Goal: Find specific page/section

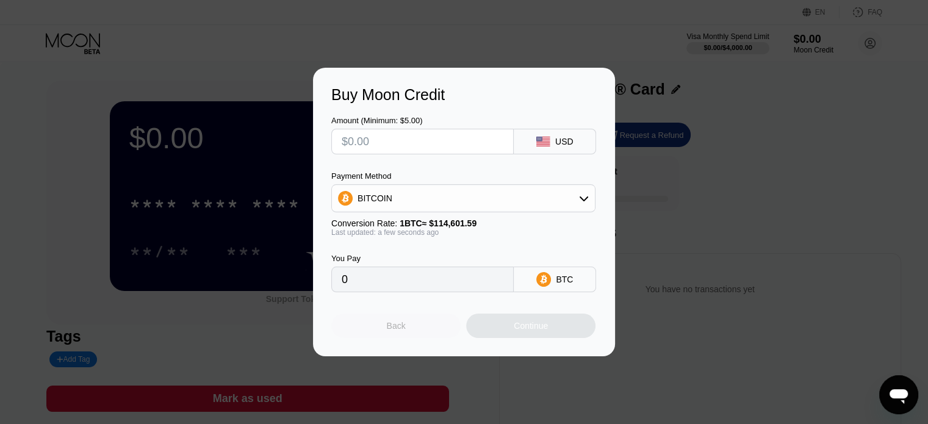
click at [409, 336] on div "Back" at bounding box center [395, 326] width 129 height 24
click at [391, 329] on div "Back" at bounding box center [396, 326] width 19 height 10
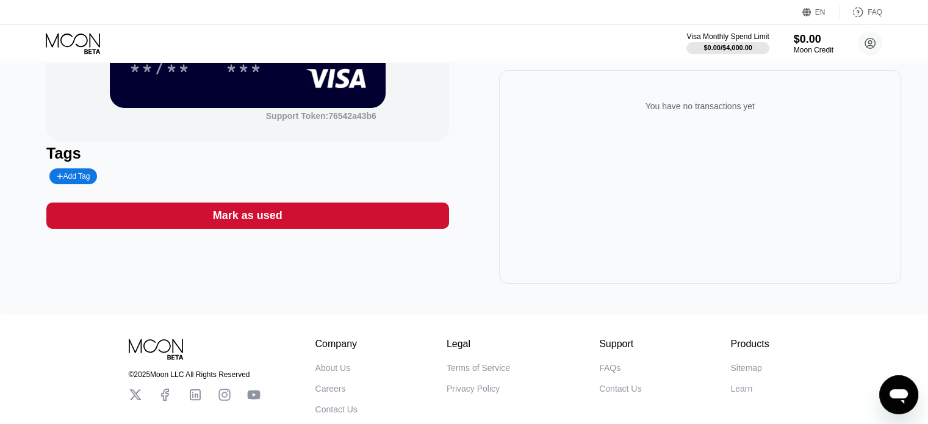
scroll to position [122, 0]
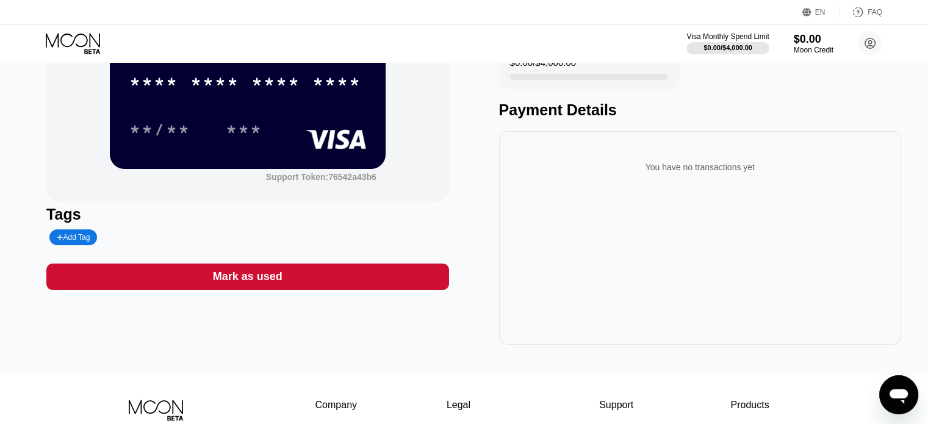
click at [894, 397] on icon "Open messaging window" at bounding box center [898, 396] width 18 height 15
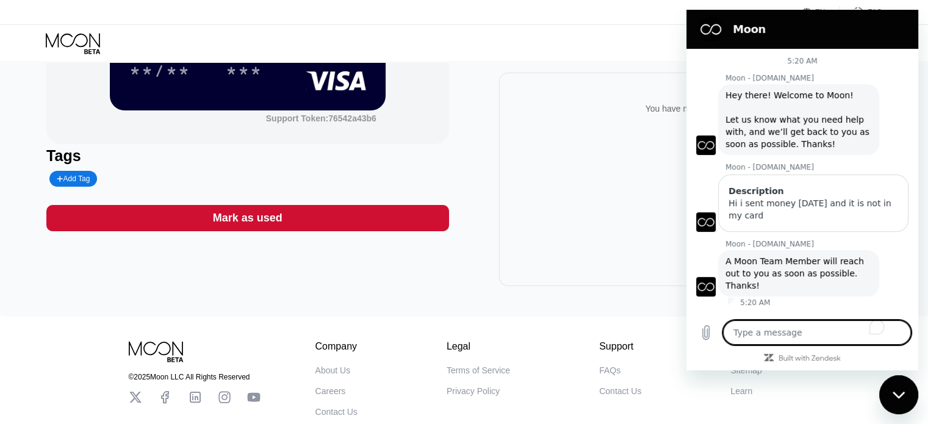
scroll to position [0, 0]
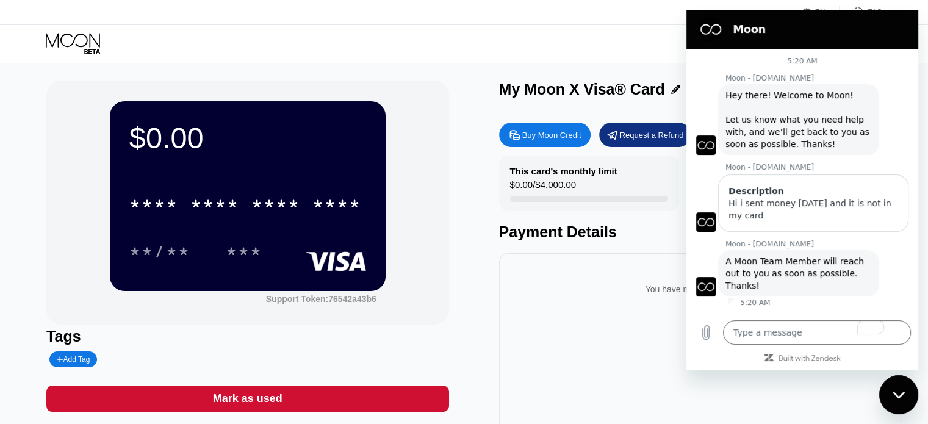
click at [429, 93] on div "$0.00 * * * * * * * * * * * * **** **/** *** Support Token: 76542a43b6" at bounding box center [247, 203] width 402 height 244
click at [898, 409] on div "Close messaging window" at bounding box center [898, 394] width 37 height 37
type textarea "x"
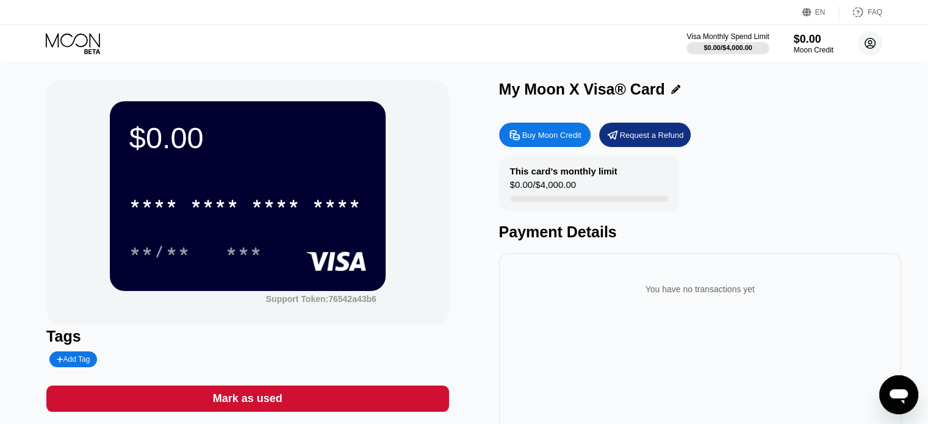
click at [862, 43] on circle at bounding box center [870, 43] width 24 height 24
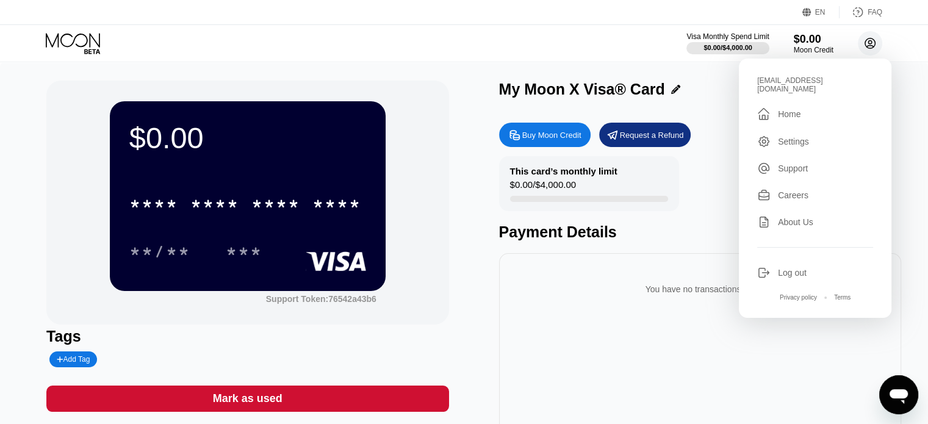
click at [862, 43] on circle at bounding box center [870, 43] width 24 height 24
